Goal: Transaction & Acquisition: Book appointment/travel/reservation

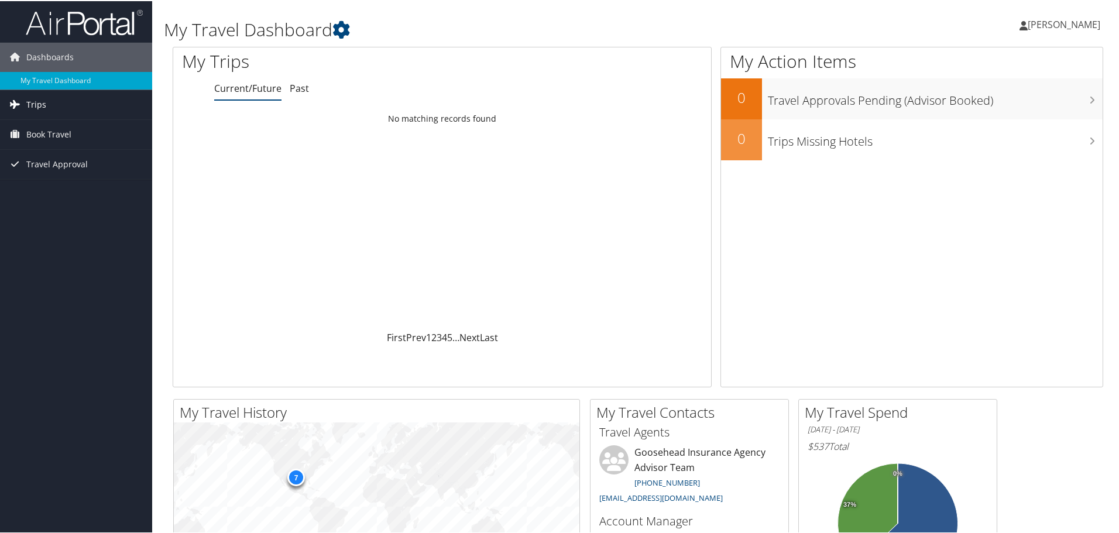
click at [48, 101] on link "Trips" at bounding box center [76, 103] width 152 height 29
click at [60, 128] on link "Current/Future Trips" at bounding box center [76, 127] width 152 height 18
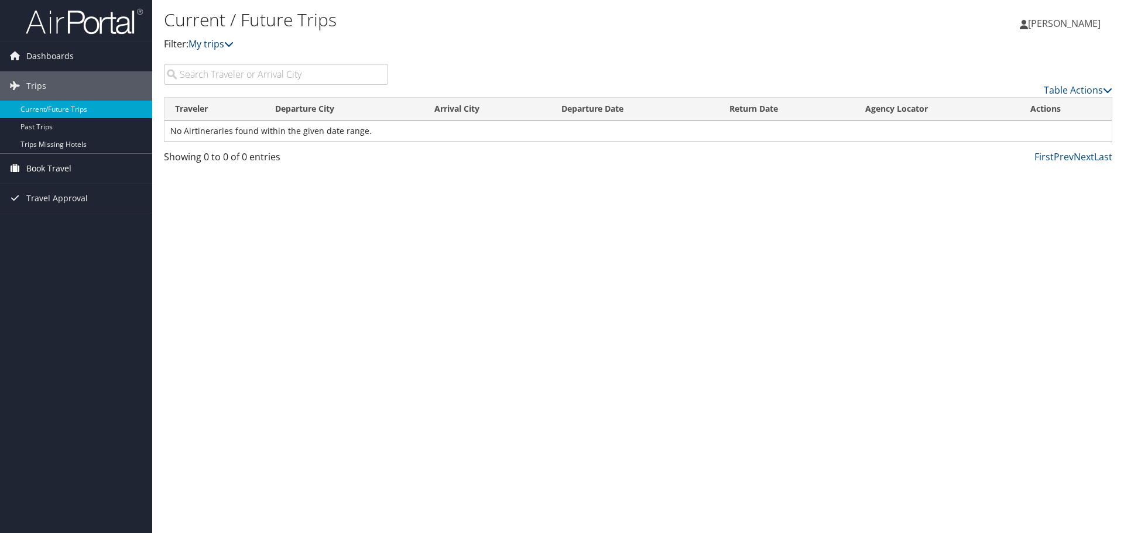
click at [48, 164] on span "Book Travel" at bounding box center [48, 168] width 45 height 29
click at [57, 228] on link "Book/Manage Online Trips" at bounding box center [76, 227] width 152 height 18
click at [80, 225] on link "Book/Manage Online Trips" at bounding box center [76, 227] width 152 height 18
